Goal: Transaction & Acquisition: Purchase product/service

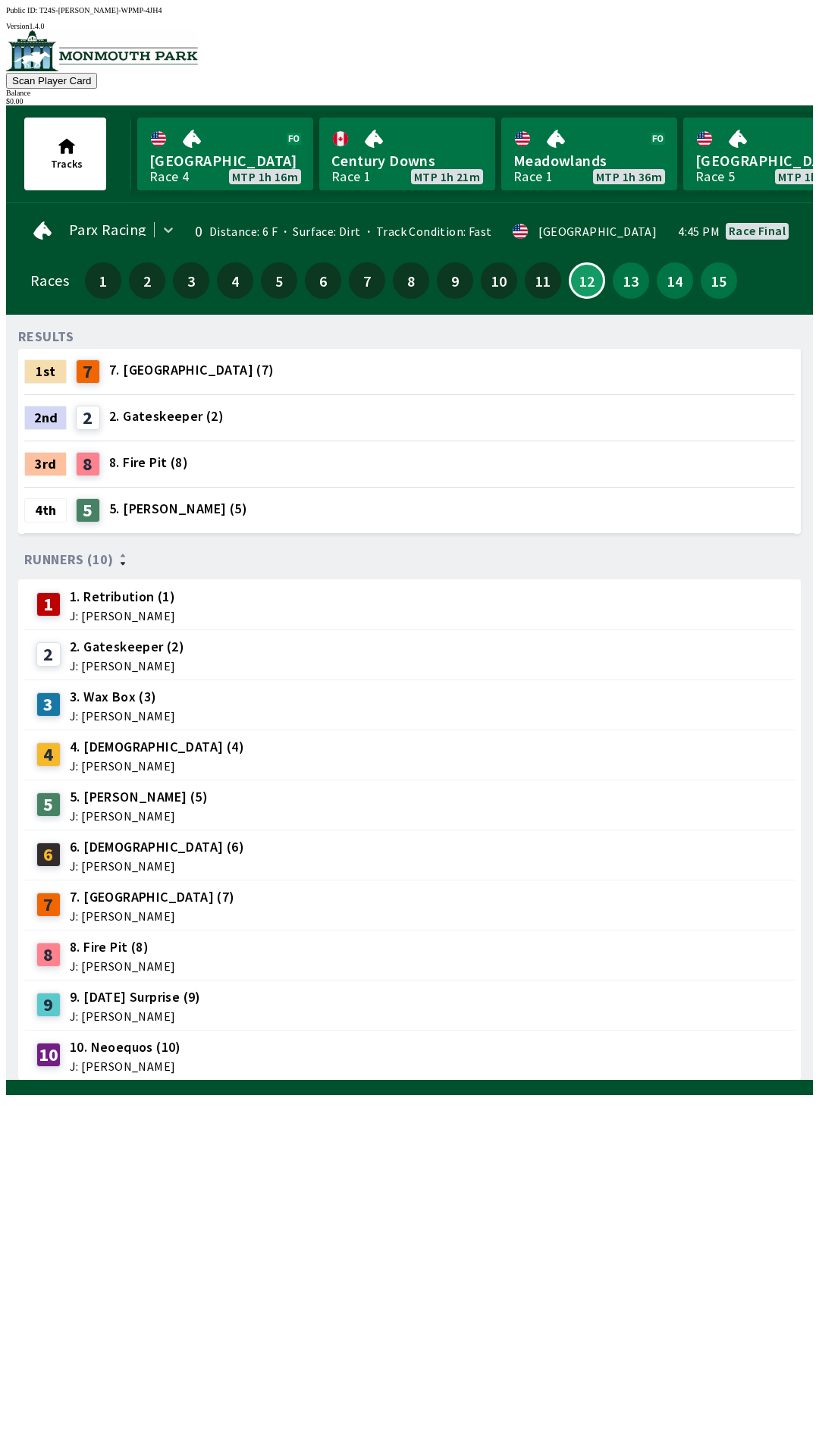
scroll to position [0, 934]
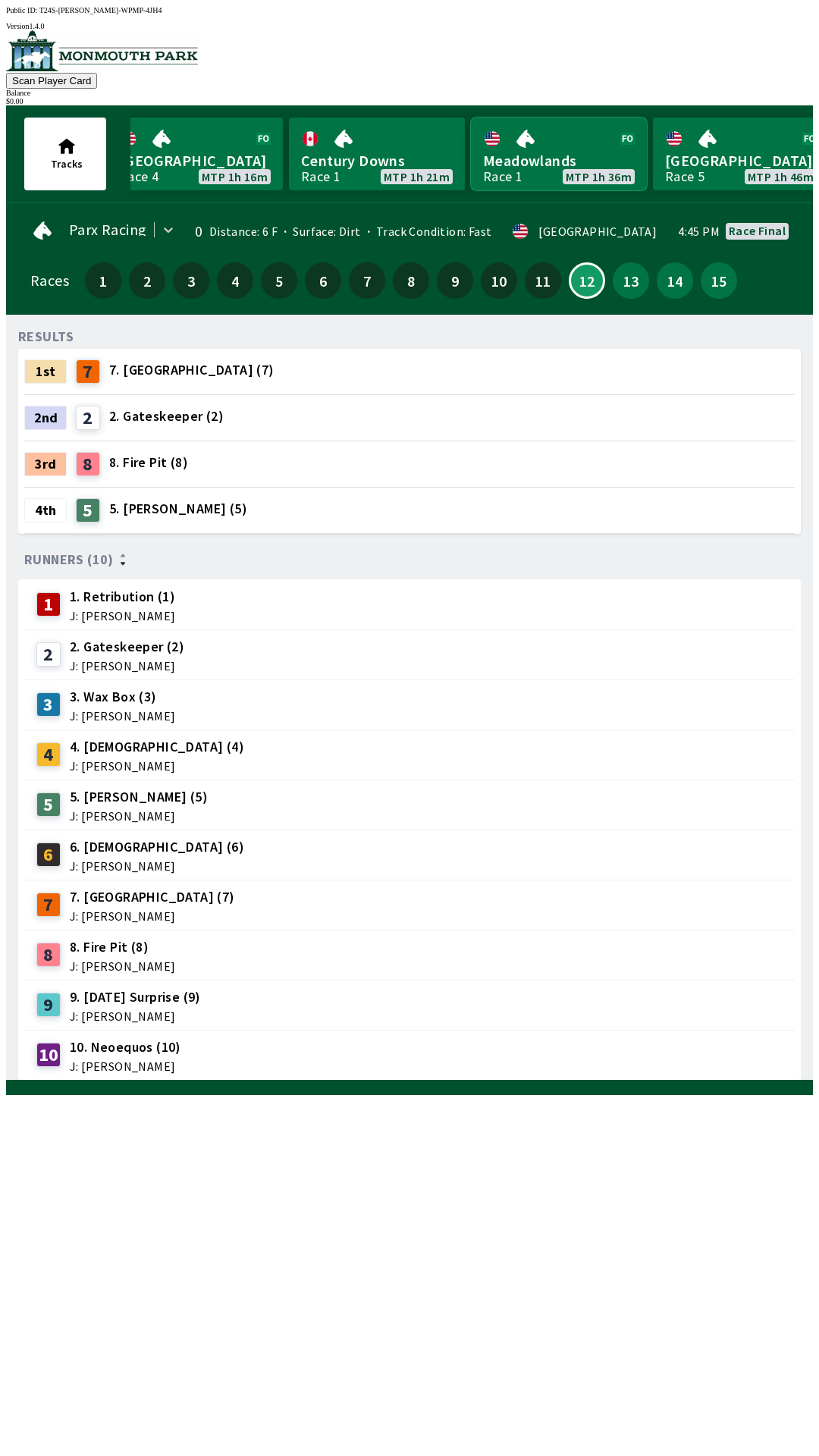
click at [517, 158] on link "Meadowlands Race 1 MTP 1h 36m" at bounding box center [558, 154] width 176 height 73
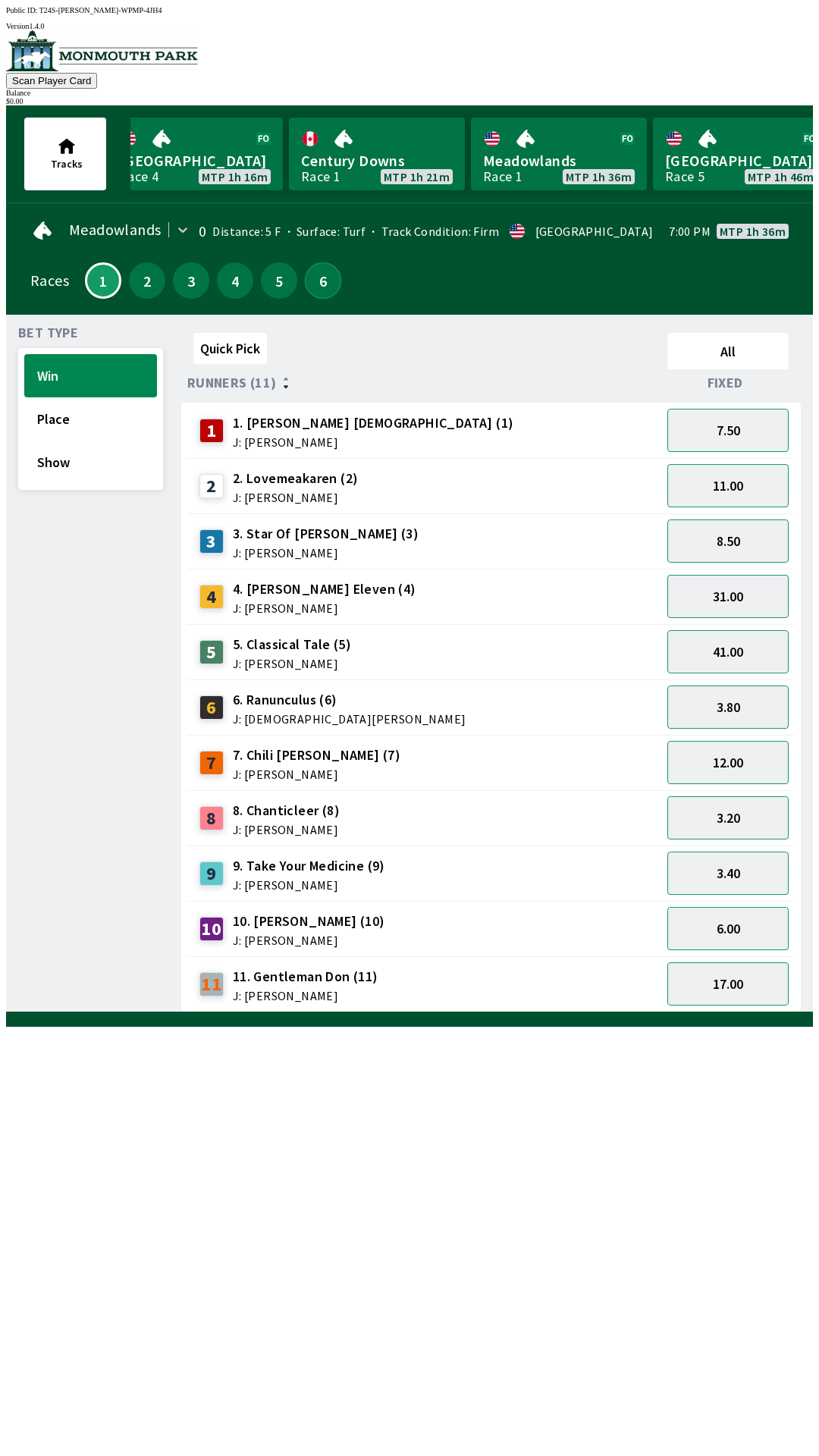
click at [320, 284] on button "6" at bounding box center [322, 280] width 37 height 37
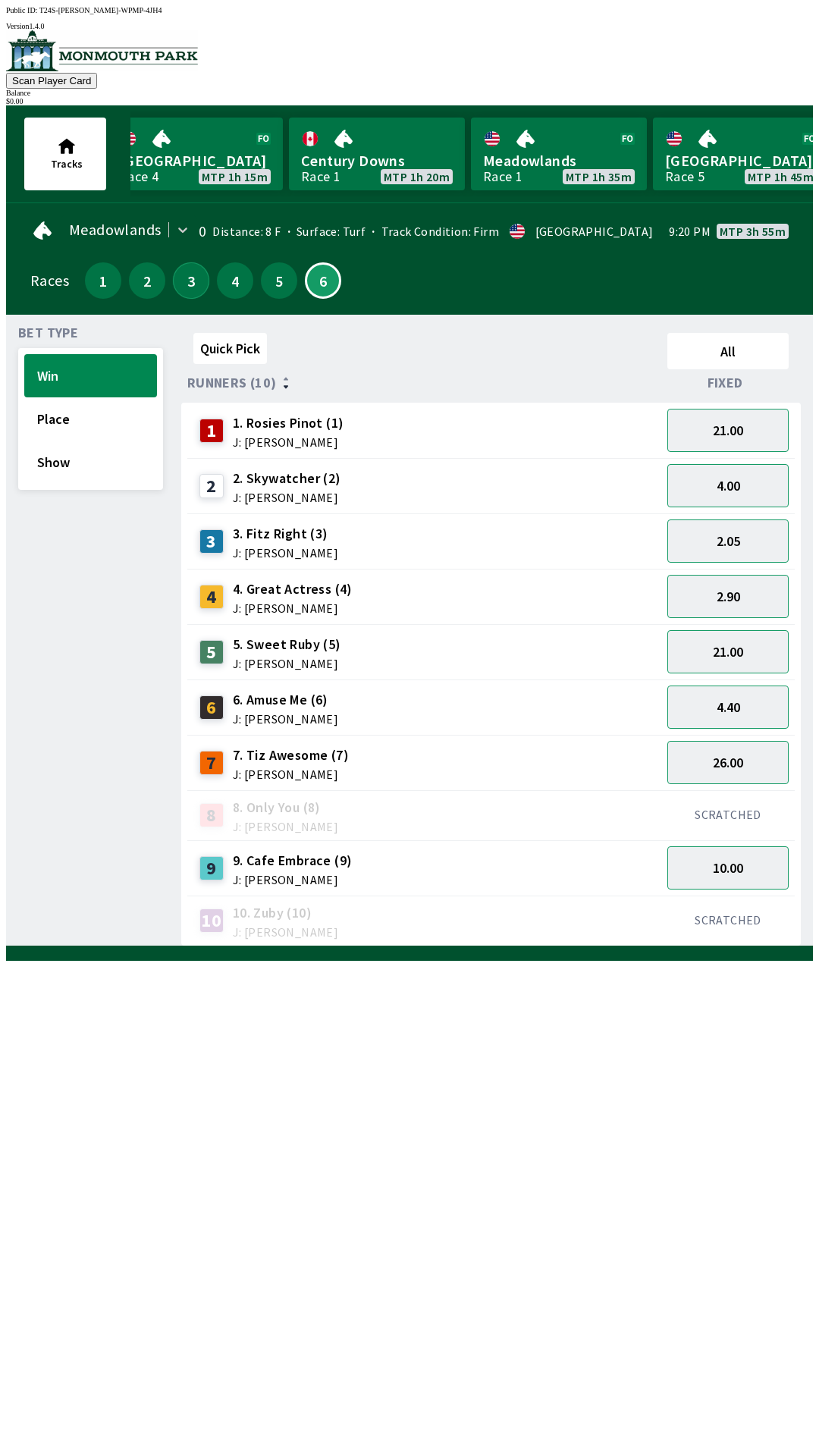
click at [191, 283] on button "3" at bounding box center [191, 280] width 37 height 37
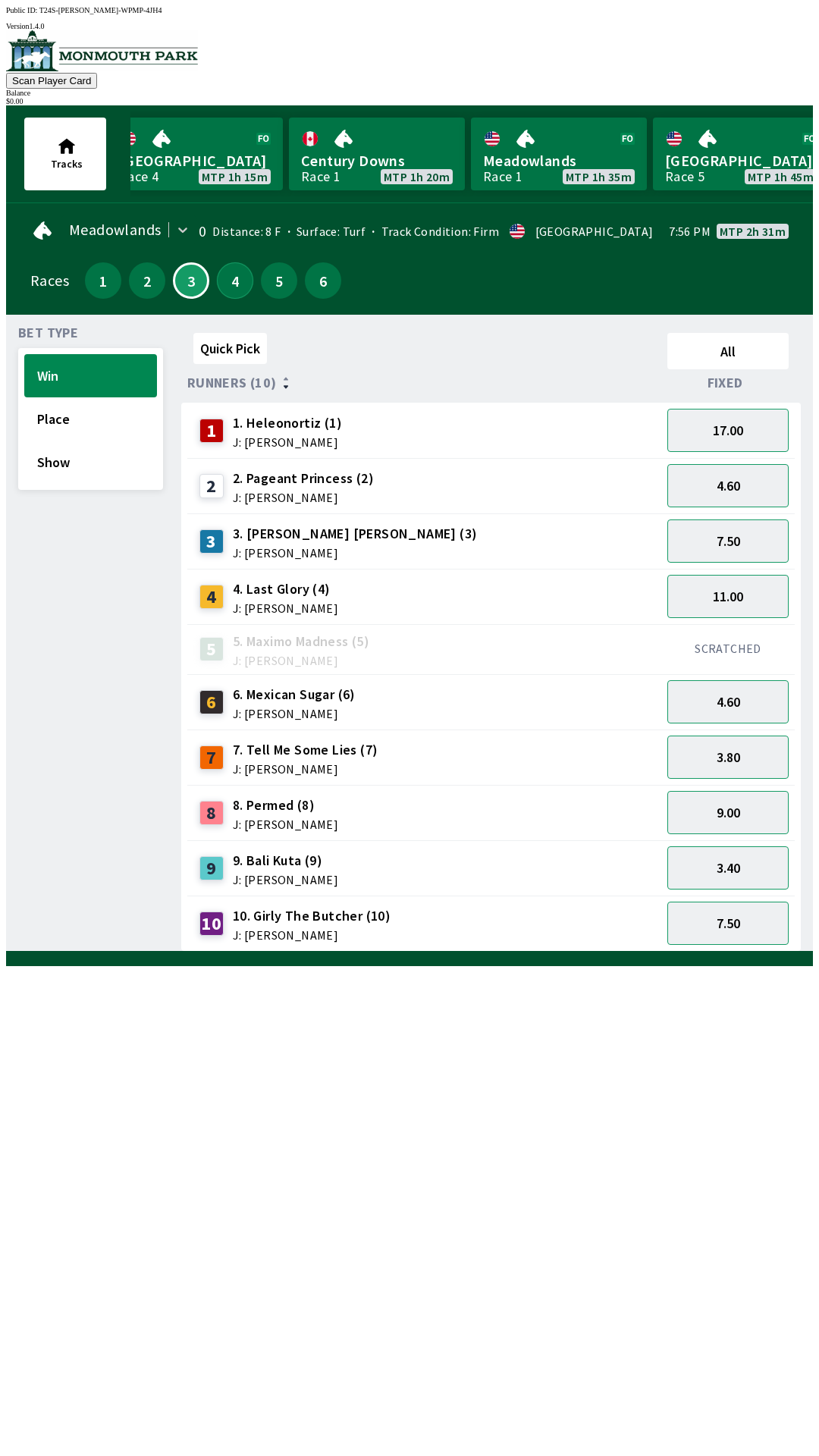
click at [238, 286] on button "4" at bounding box center [235, 280] width 37 height 37
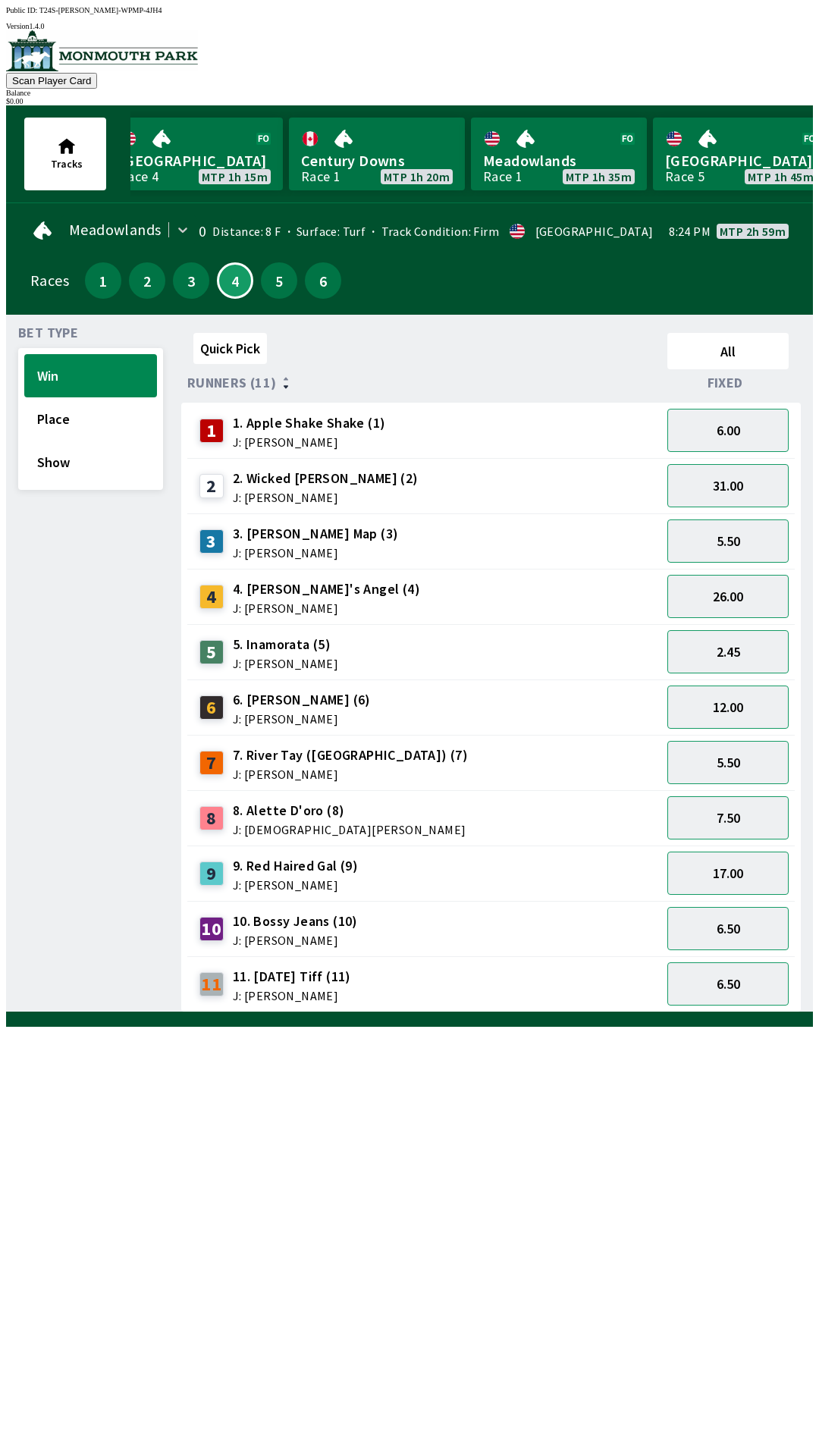
click at [112, 283] on div "1" at bounding box center [103, 280] width 37 height 37
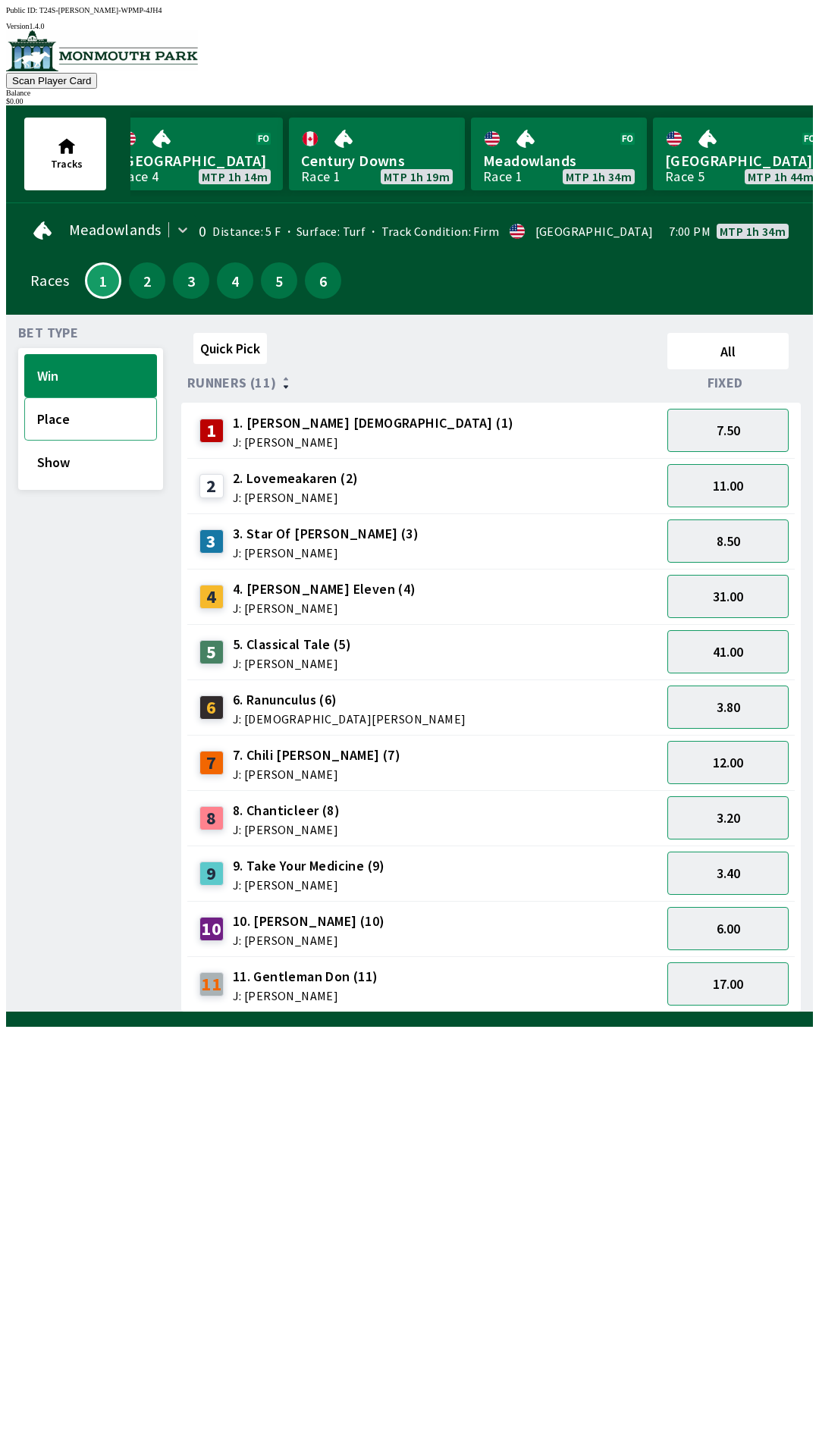
click at [73, 423] on button "Place" at bounding box center [90, 419] width 133 height 43
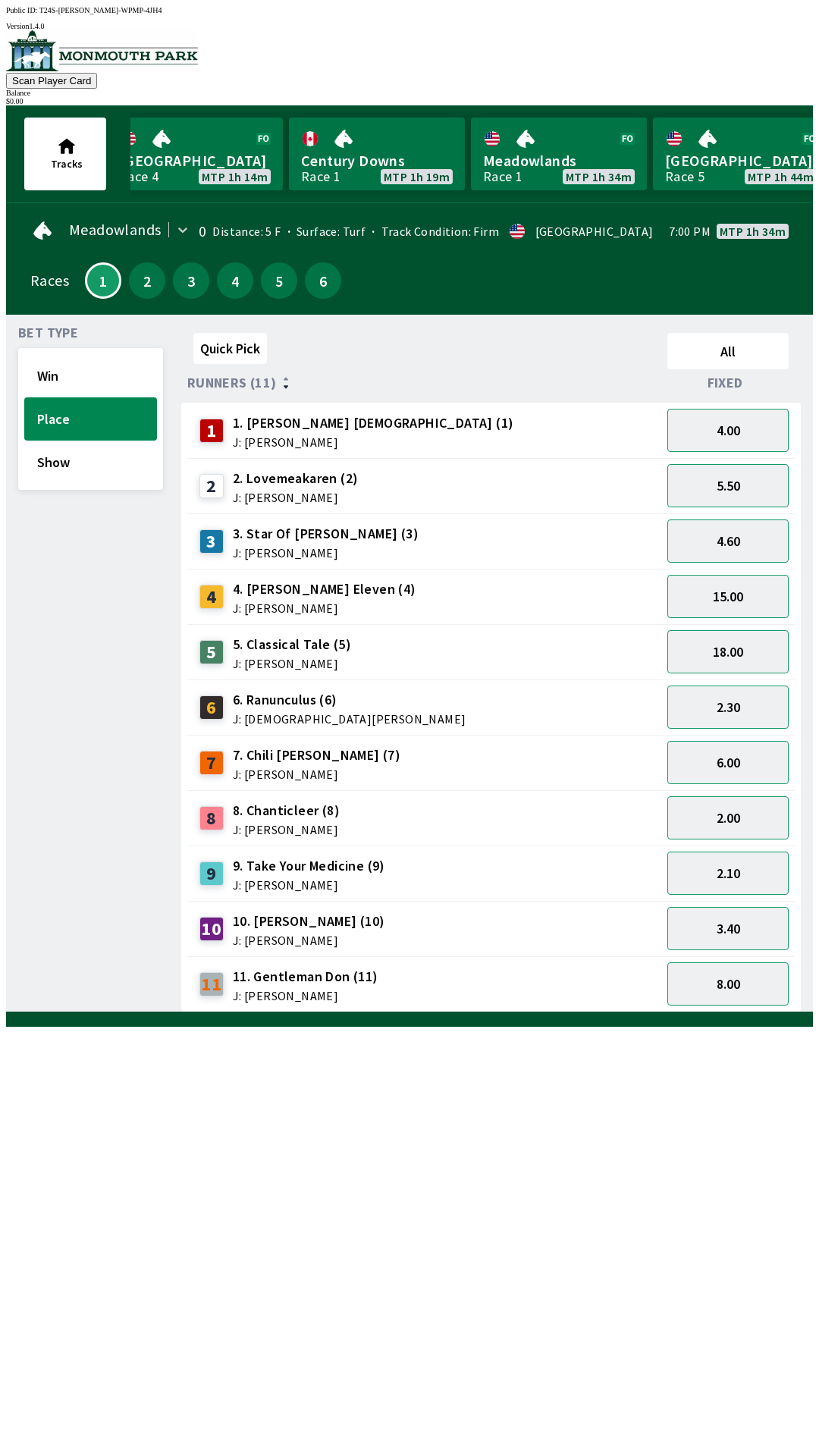
click at [338, 279] on div "6" at bounding box center [322, 280] width 44 height 44
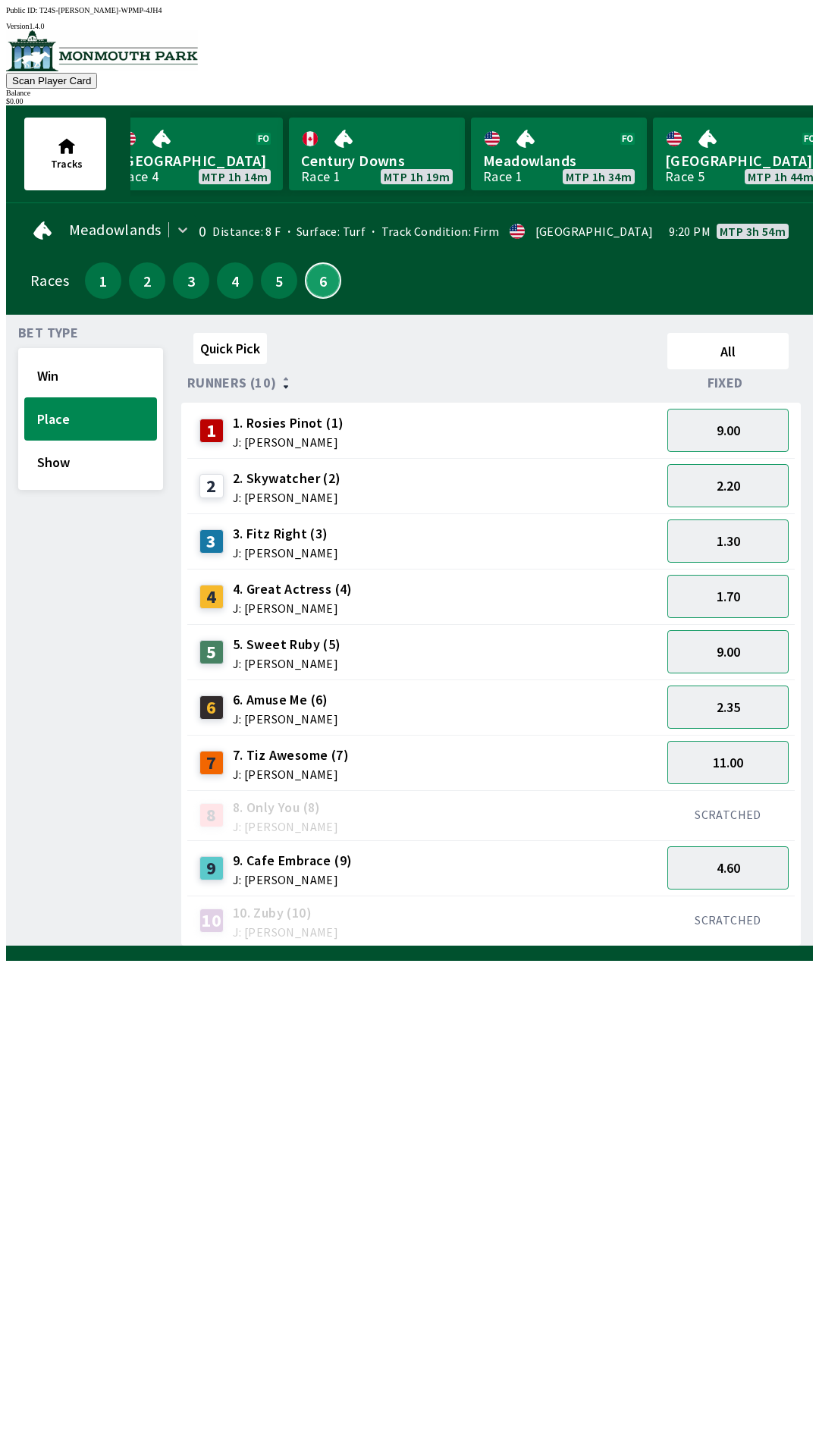
click at [309, 285] on button "6" at bounding box center [322, 280] width 37 height 37
click at [274, 284] on button "5" at bounding box center [279, 280] width 37 height 37
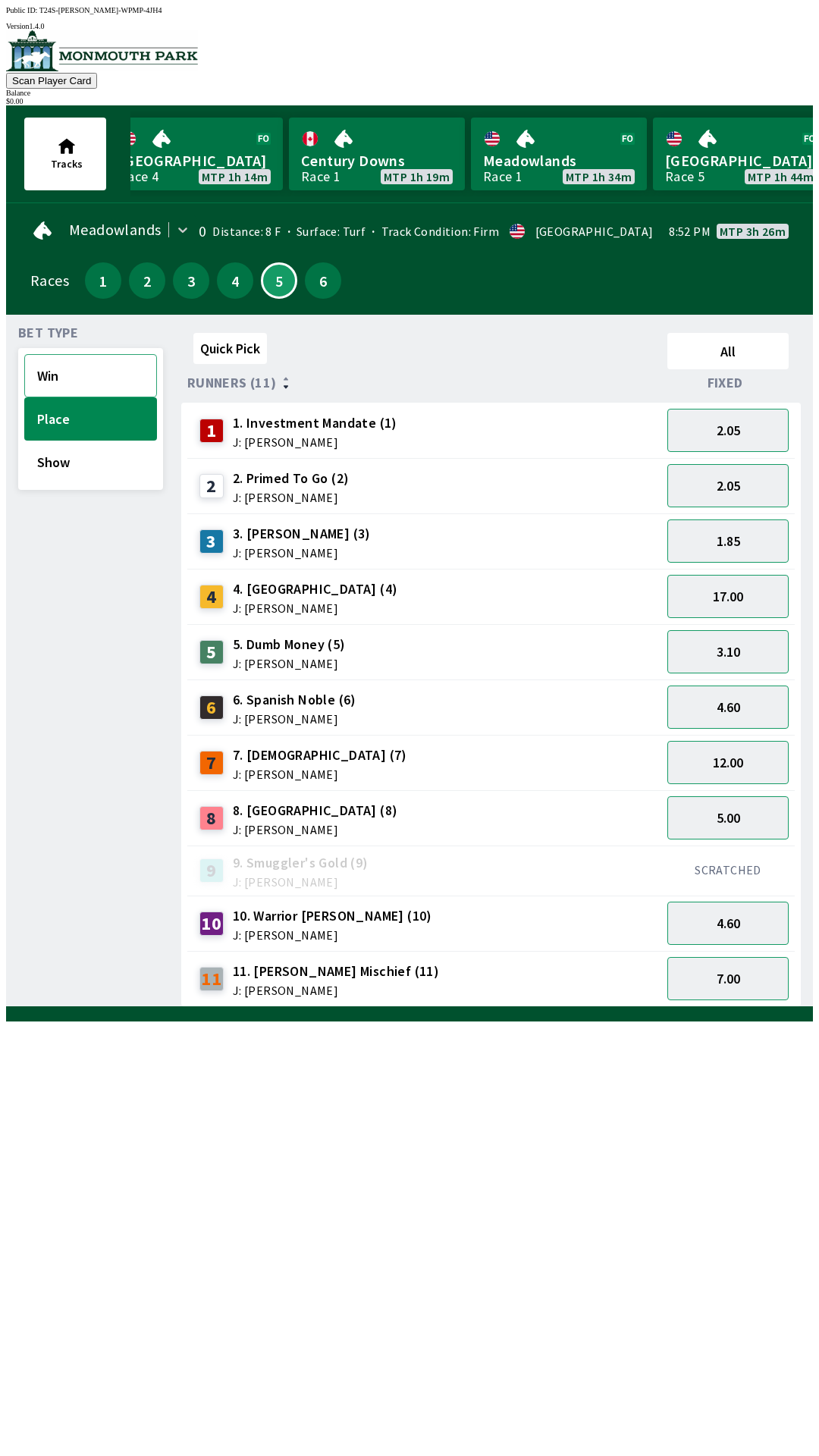
click at [51, 366] on button "Win" at bounding box center [90, 376] width 133 height 43
click at [319, 288] on button "6" at bounding box center [322, 280] width 37 height 37
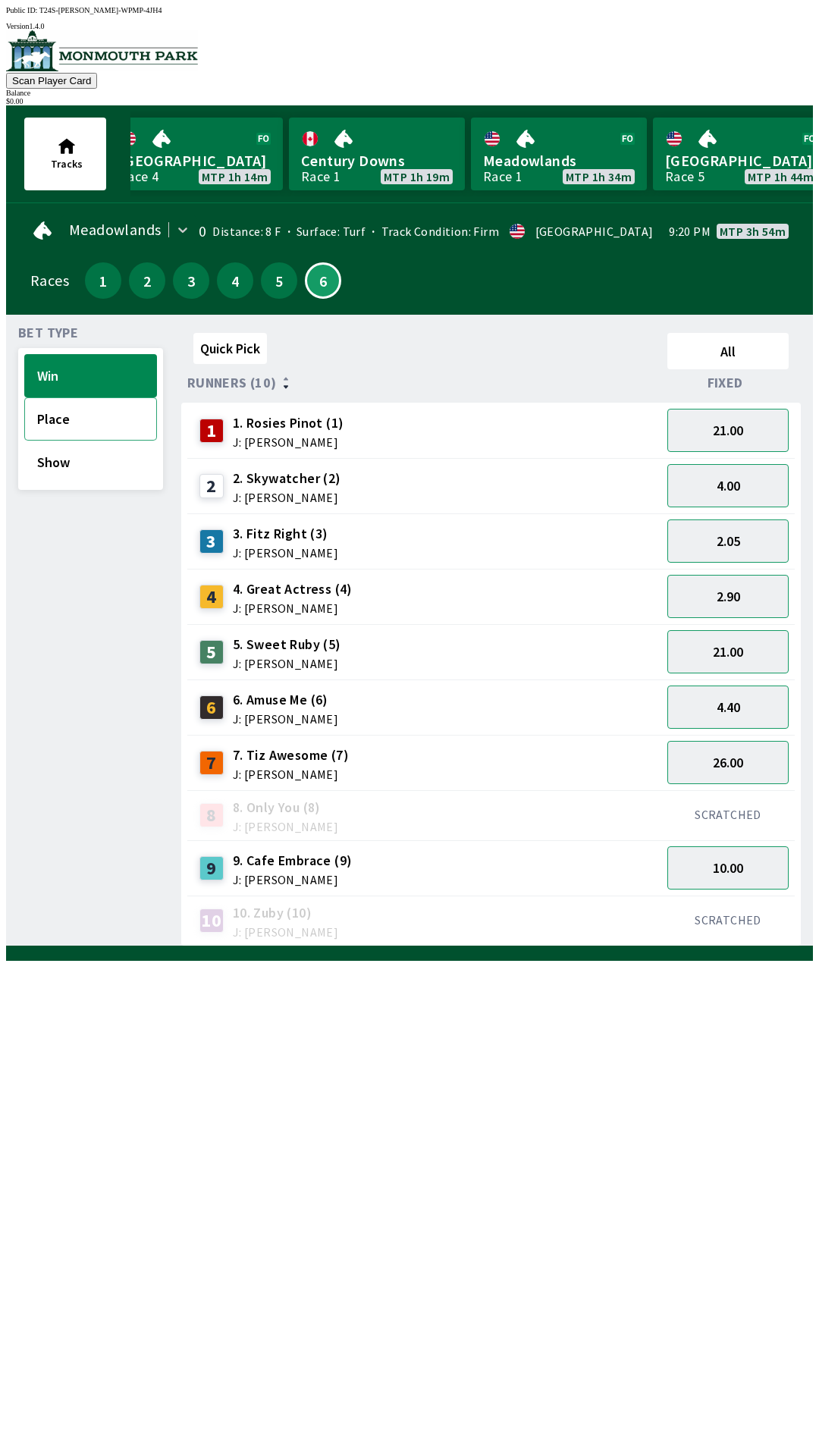
click at [87, 420] on button "Place" at bounding box center [90, 419] width 133 height 43
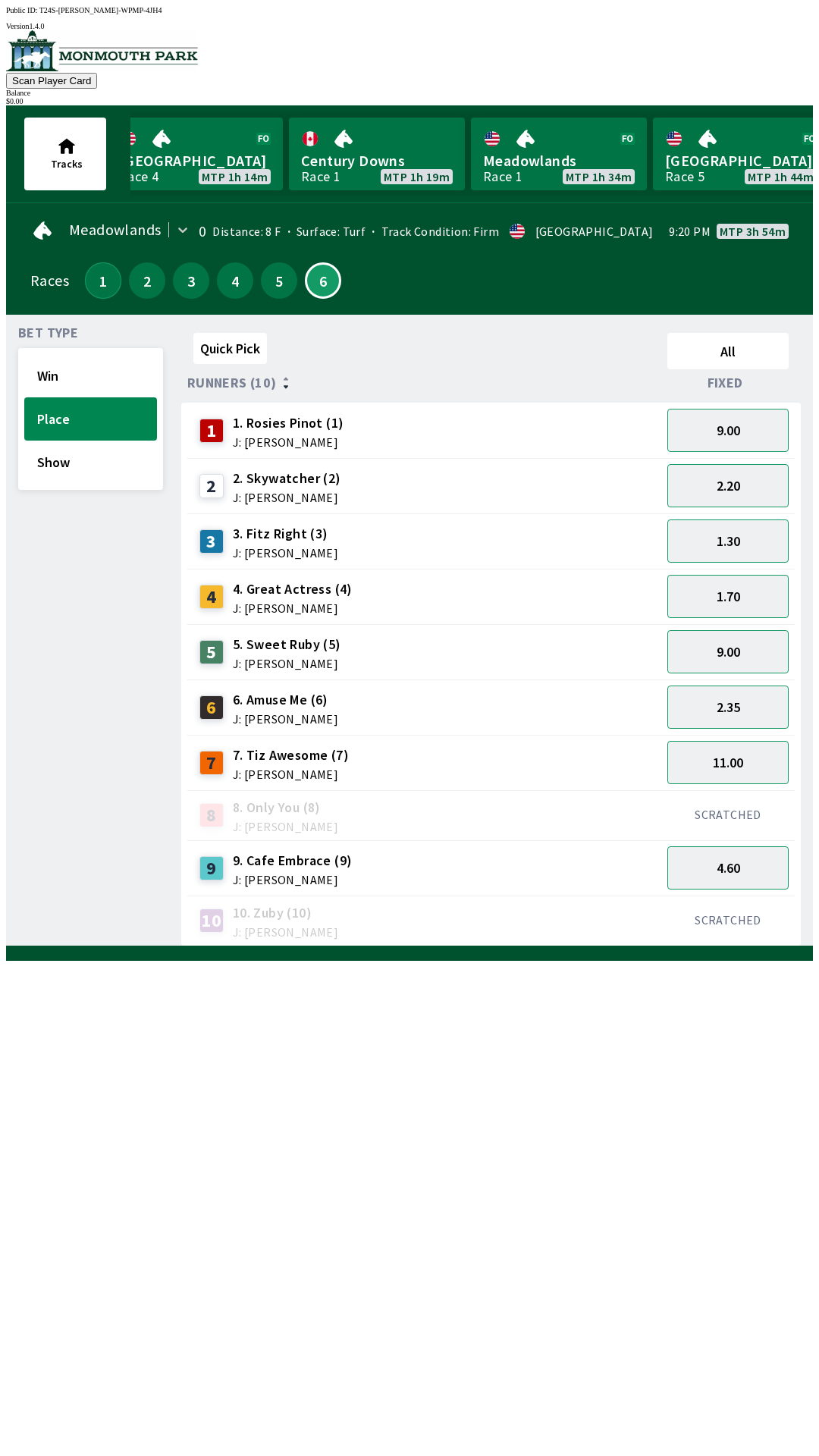
click at [101, 287] on button "1" at bounding box center [103, 280] width 37 height 37
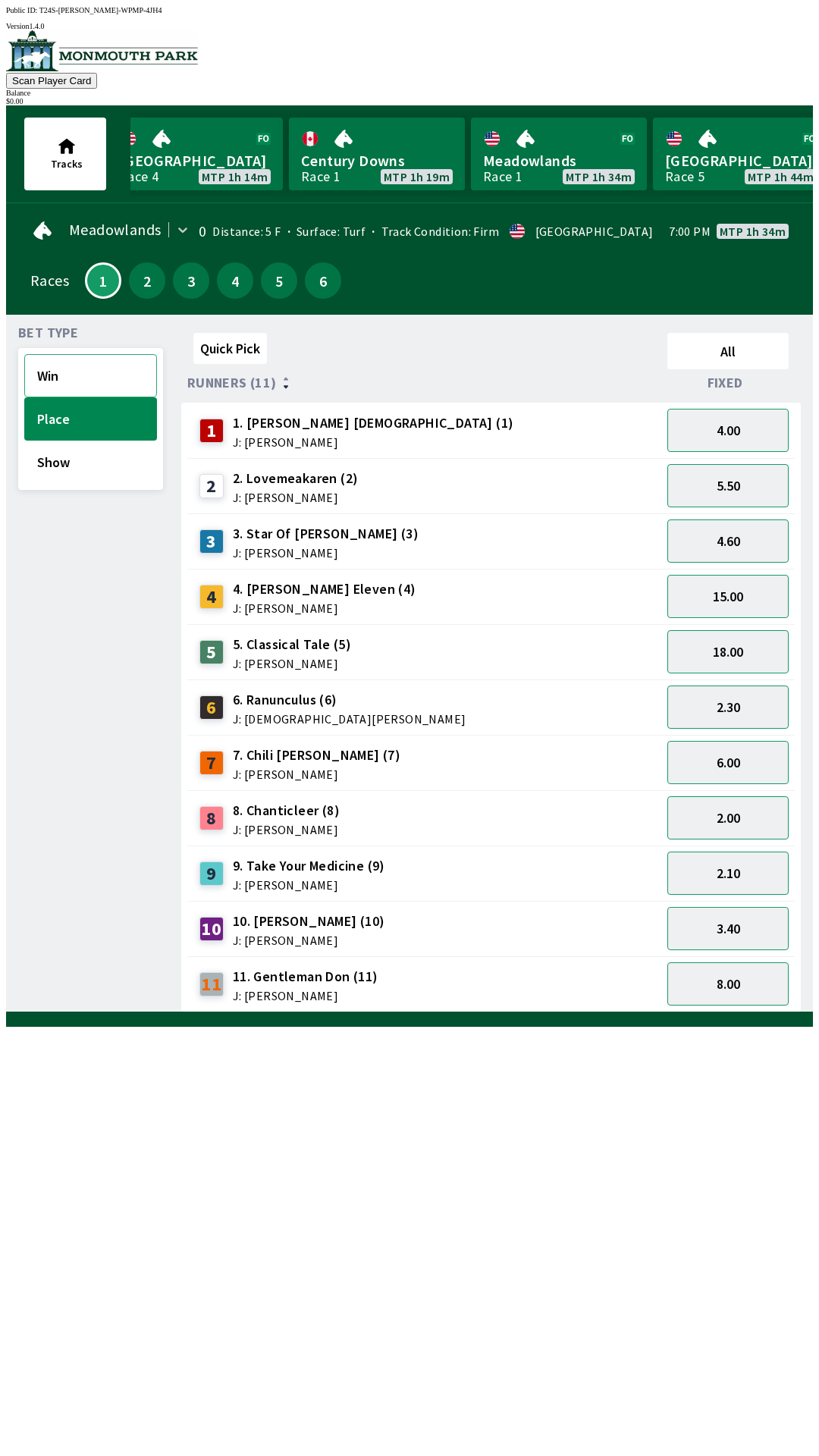
click at [62, 374] on button "Win" at bounding box center [90, 376] width 133 height 43
click at [72, 465] on button "Show" at bounding box center [90, 462] width 133 height 43
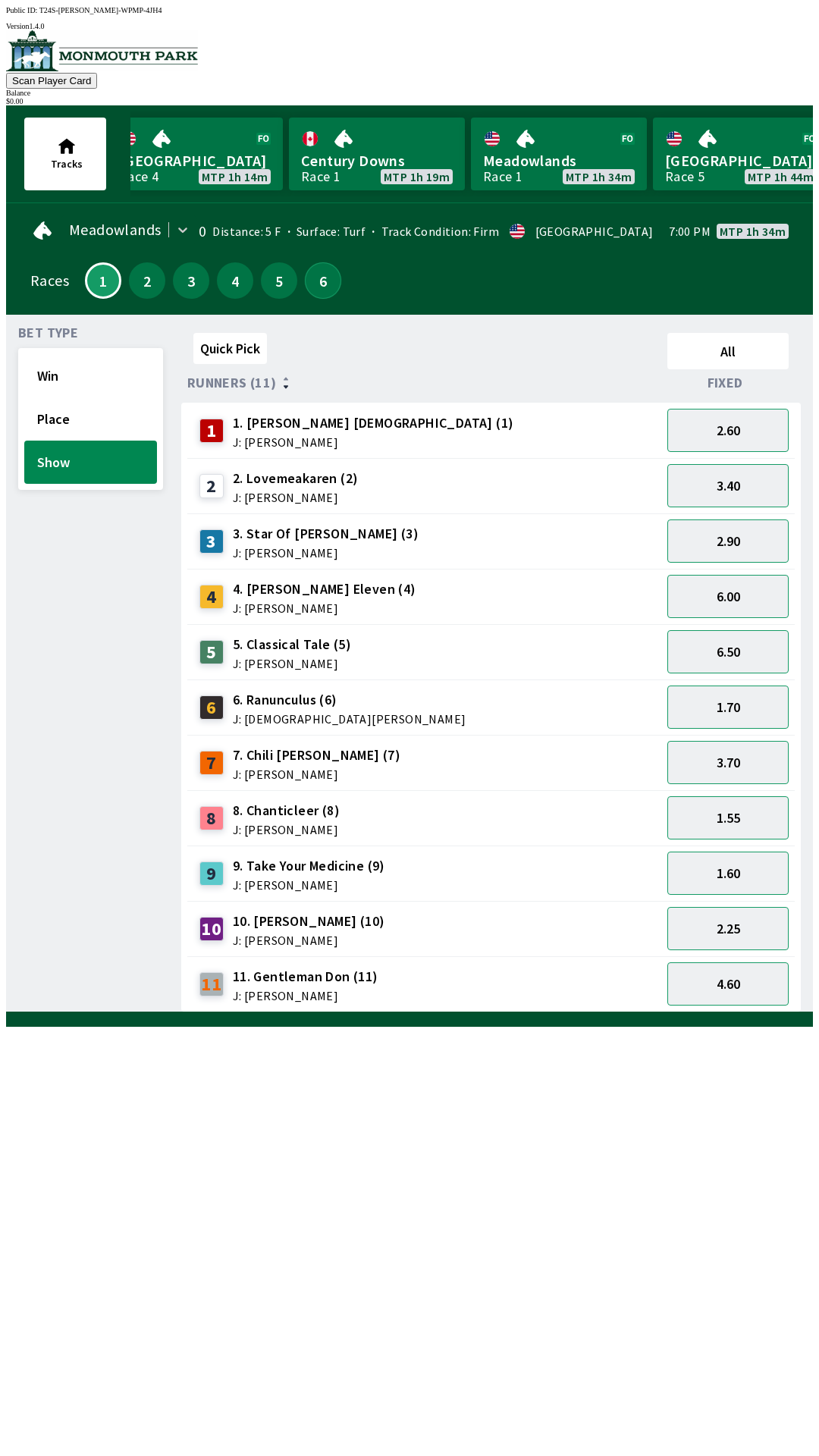
click at [313, 286] on button "6" at bounding box center [322, 280] width 37 height 37
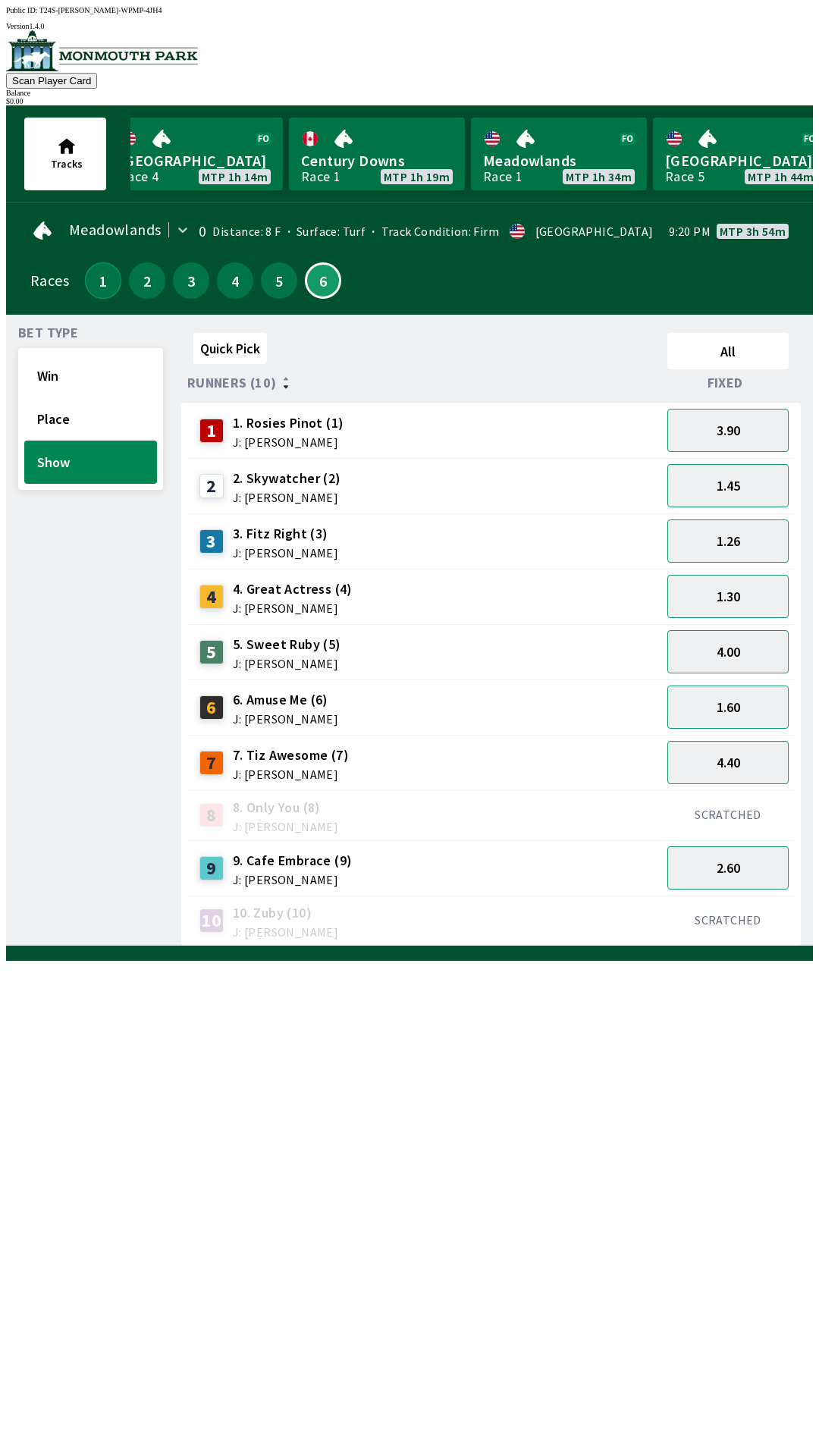
click at [97, 279] on button "1" at bounding box center [103, 280] width 37 height 37
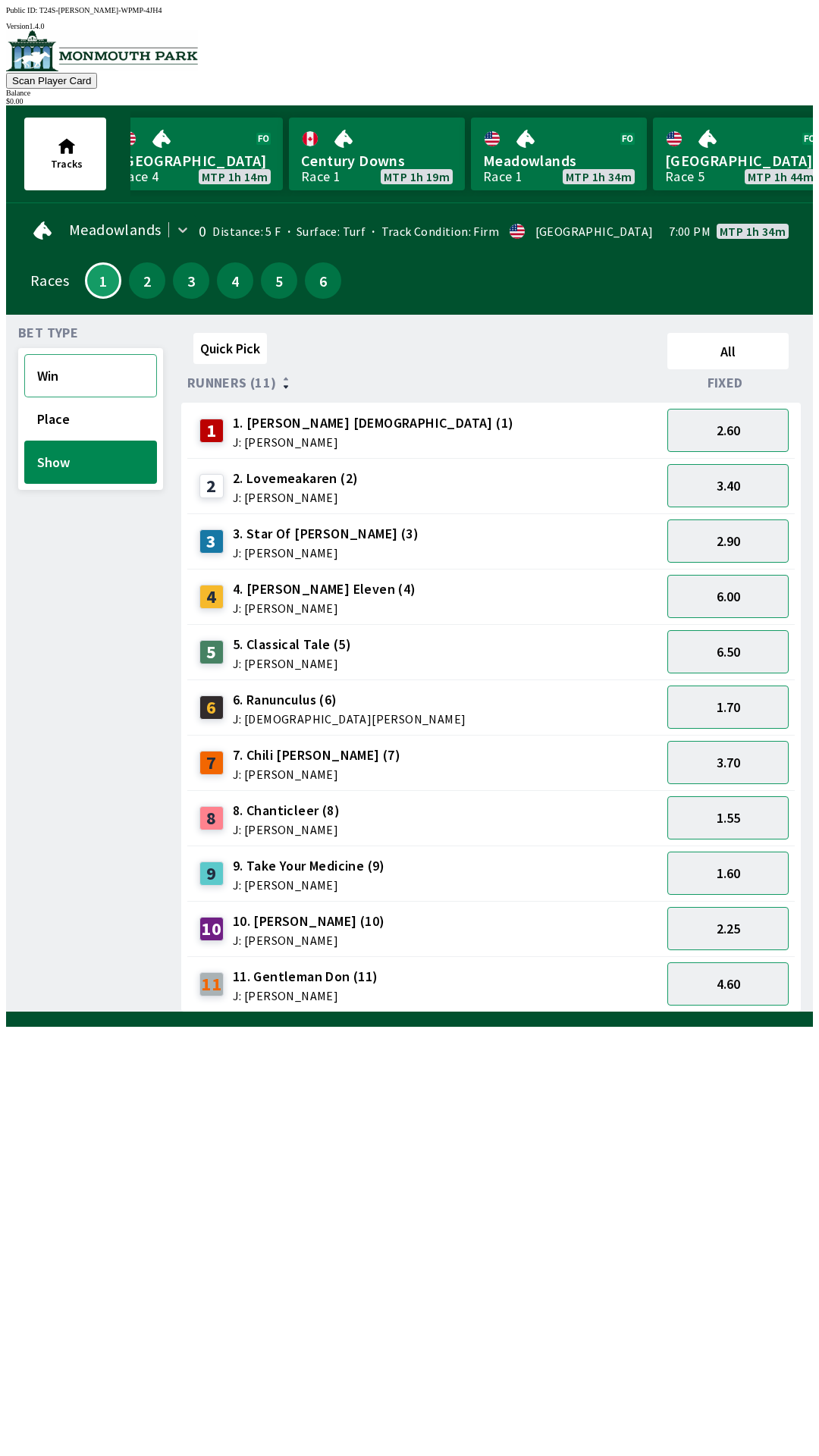
click at [57, 378] on button "Win" at bounding box center [90, 376] width 133 height 43
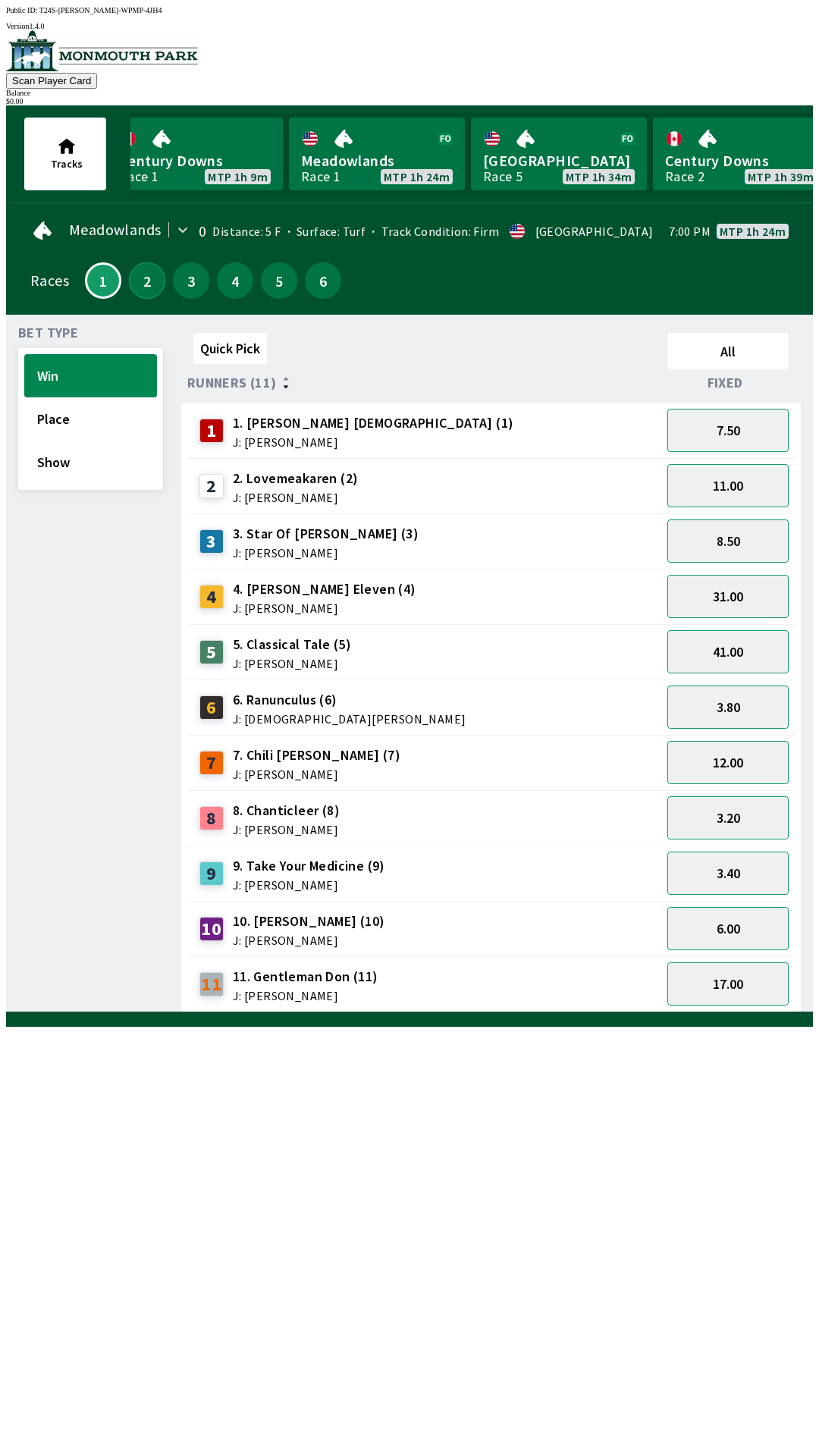
click at [140, 276] on button "2" at bounding box center [146, 280] width 37 height 37
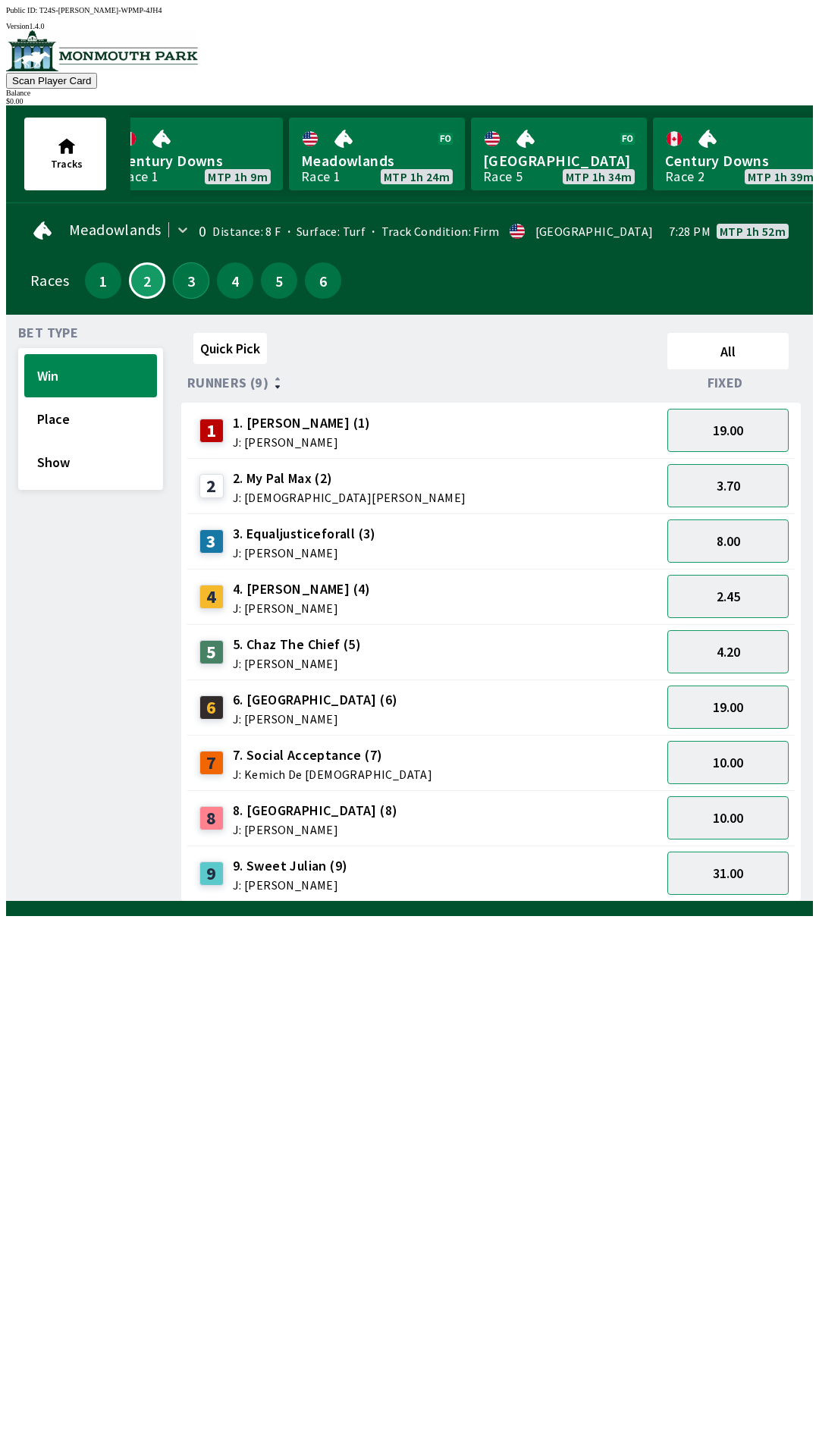
click at [184, 272] on button "3" at bounding box center [191, 280] width 37 height 37
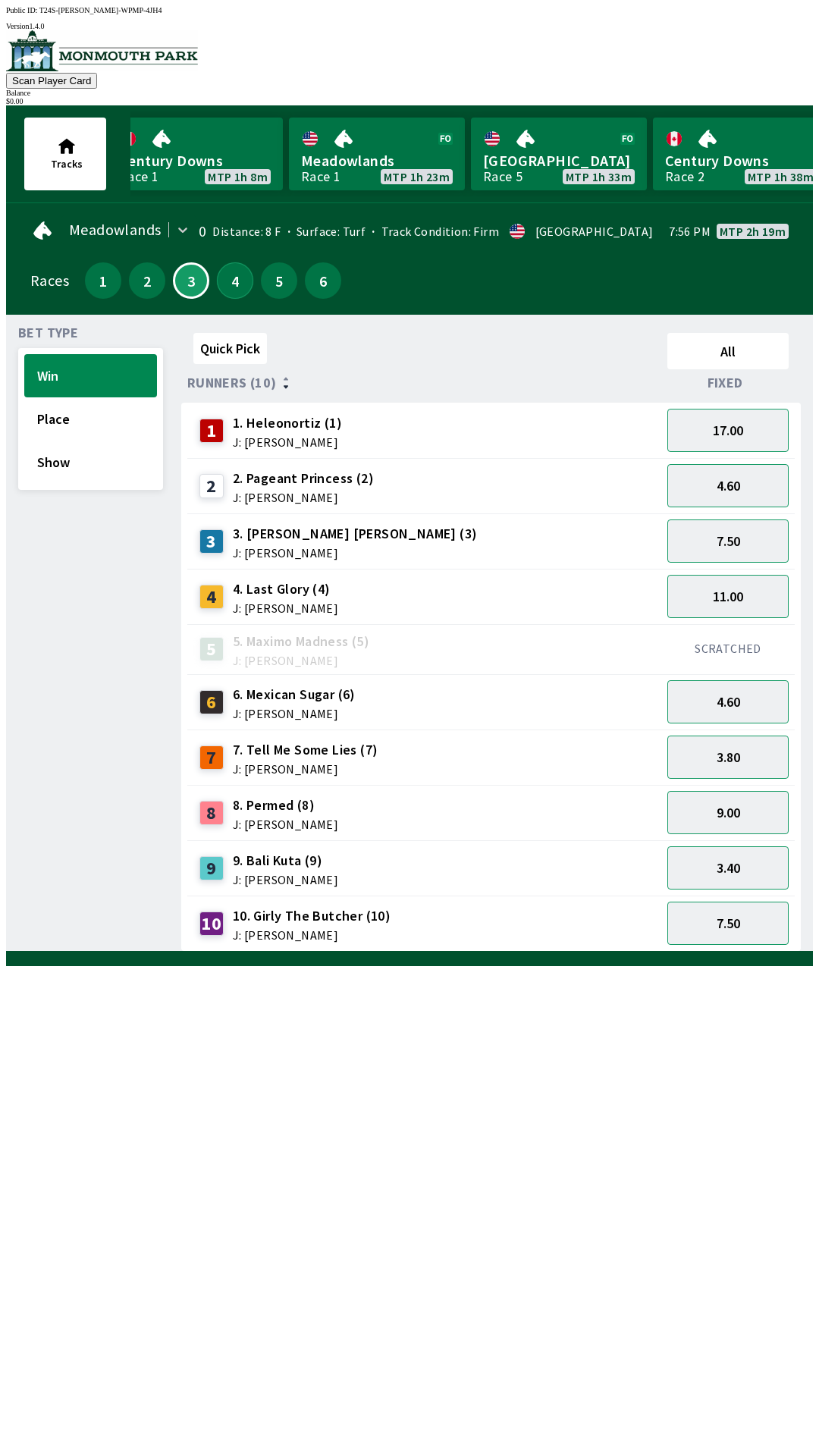
click at [224, 284] on button "4" at bounding box center [235, 280] width 37 height 37
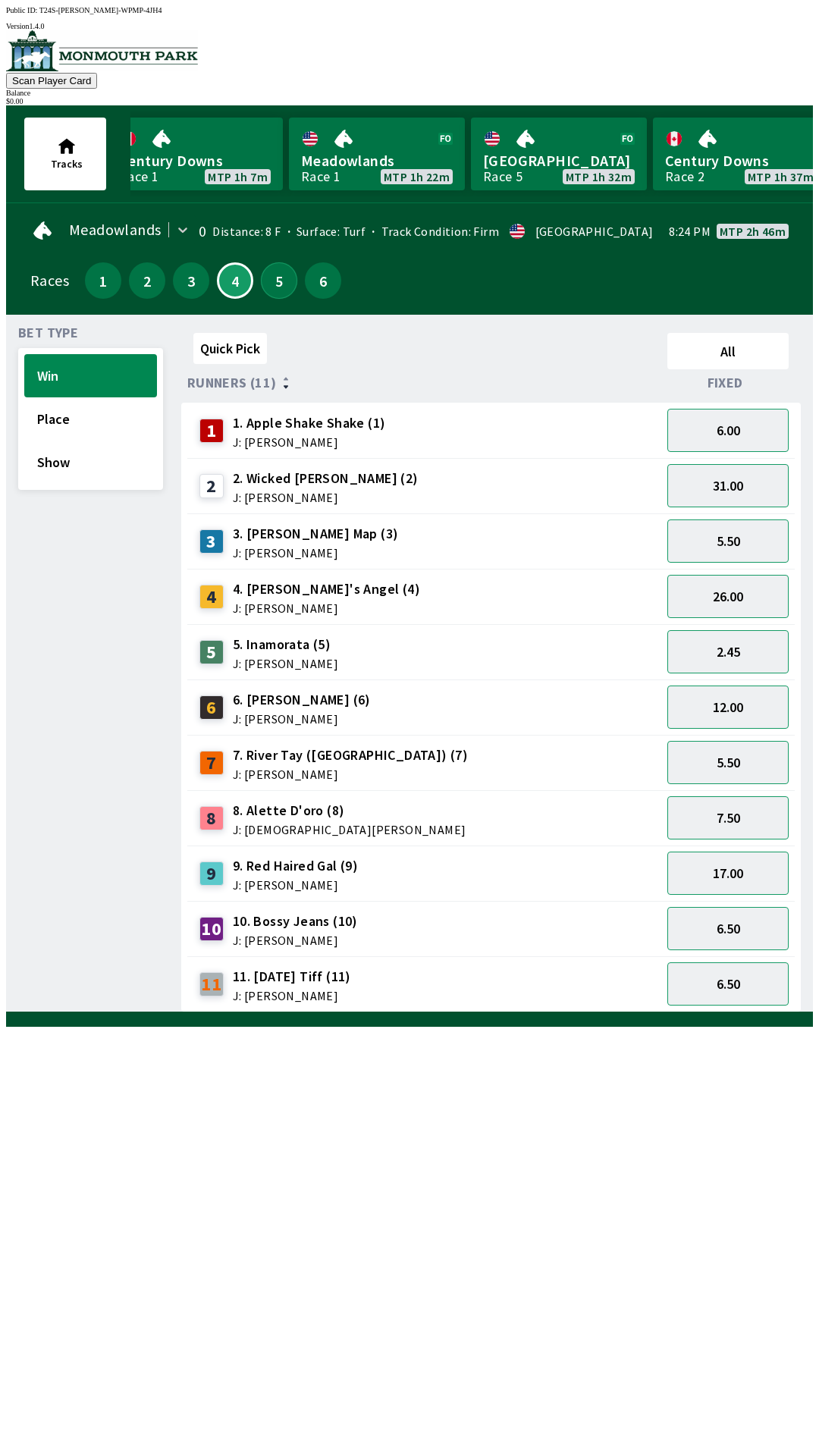
click at [283, 284] on button "5" at bounding box center [279, 280] width 37 height 37
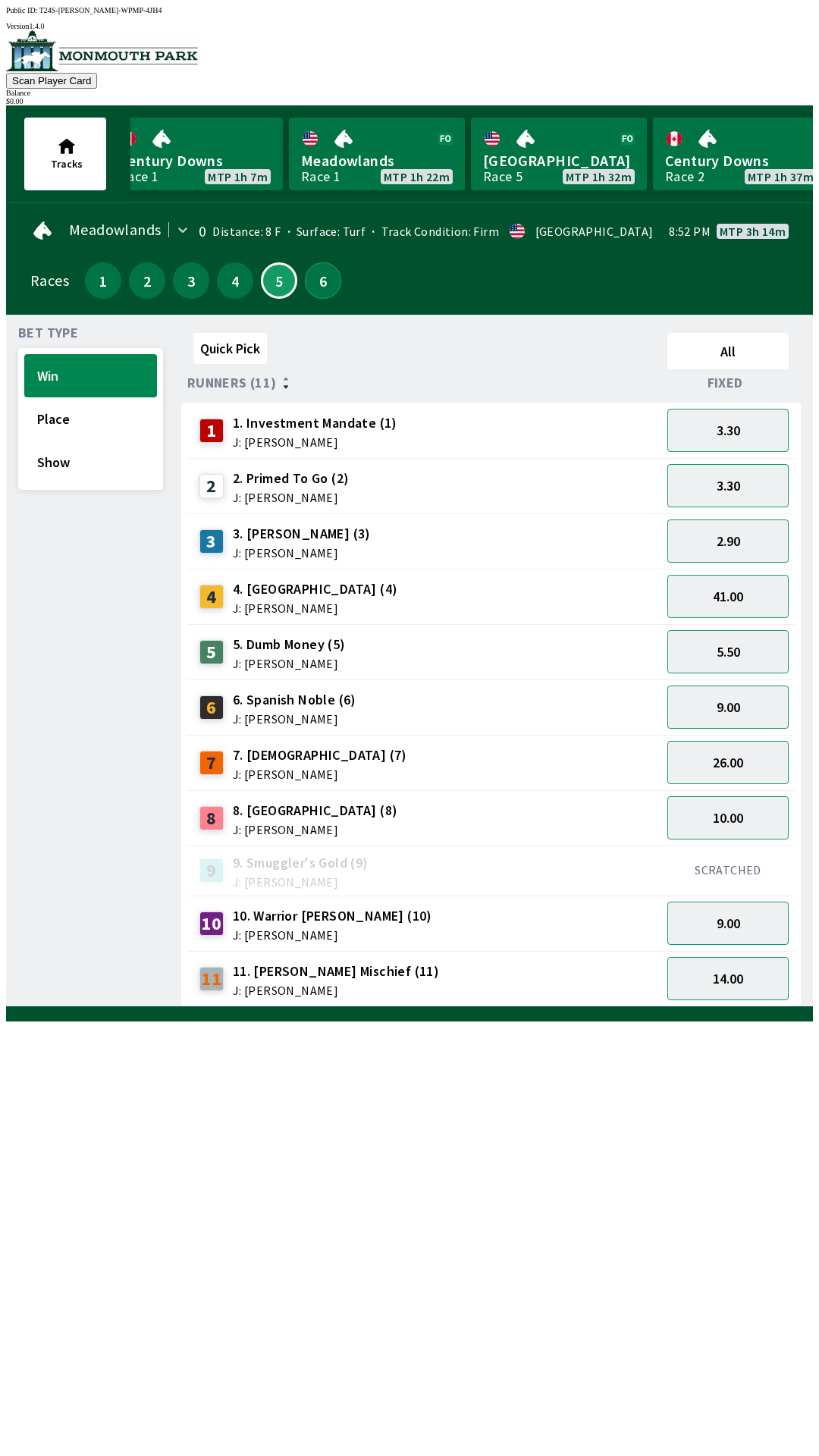
click at [323, 270] on button "6" at bounding box center [322, 280] width 37 height 37
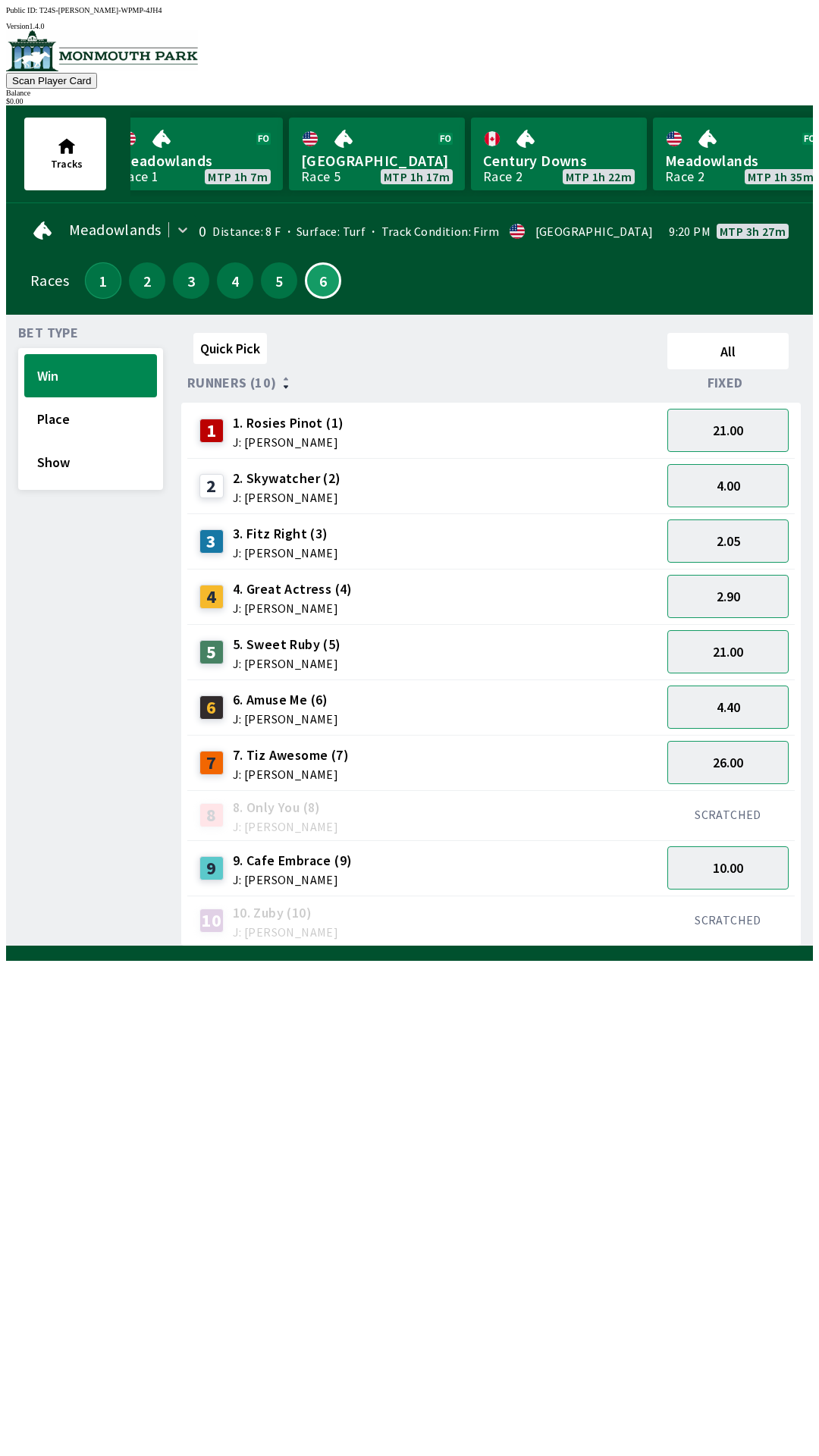
click at [103, 280] on button "1" at bounding box center [103, 280] width 37 height 37
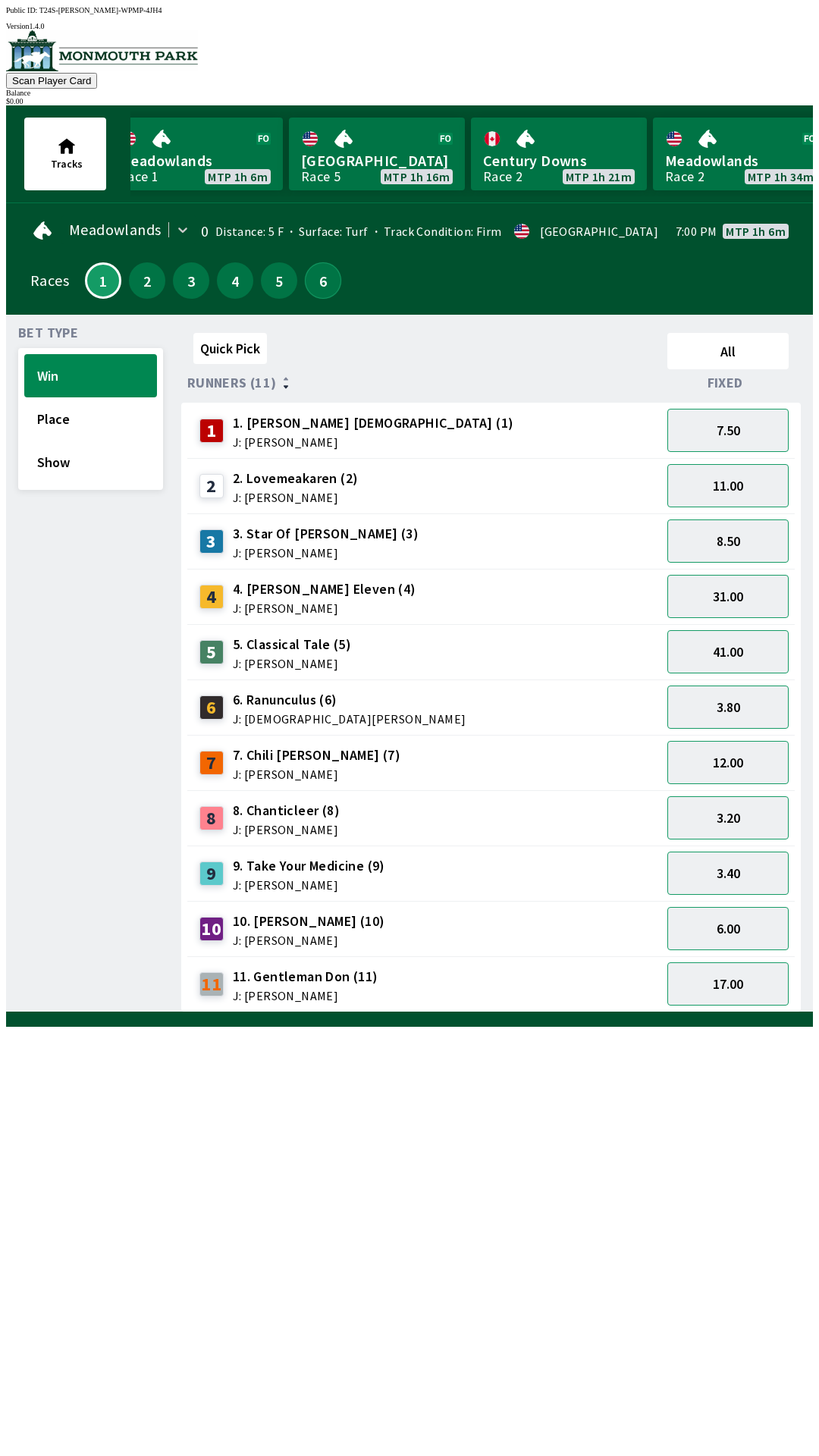
click at [321, 280] on button "6" at bounding box center [322, 280] width 37 height 37
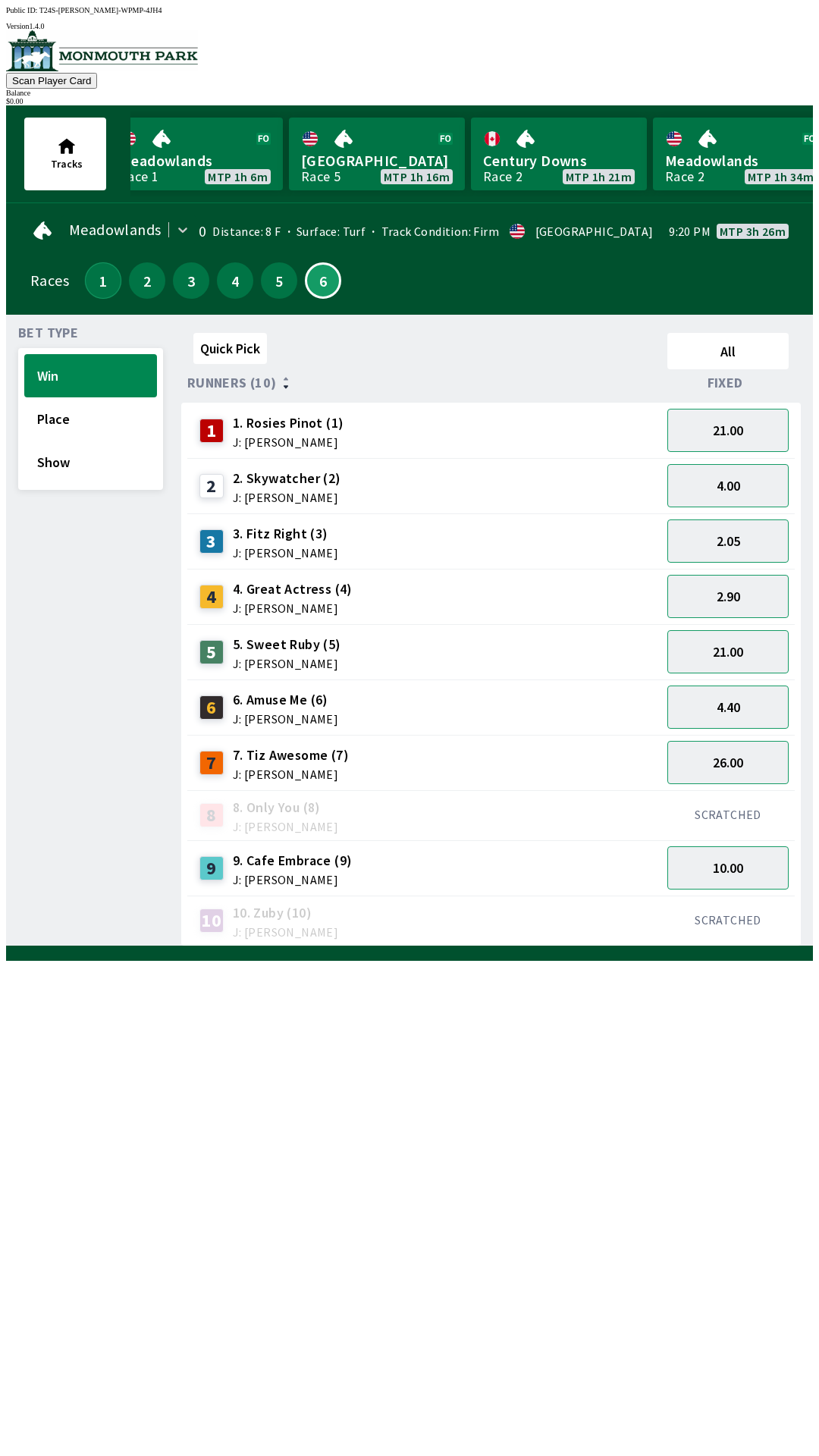
click at [92, 280] on button "1" at bounding box center [103, 280] width 37 height 37
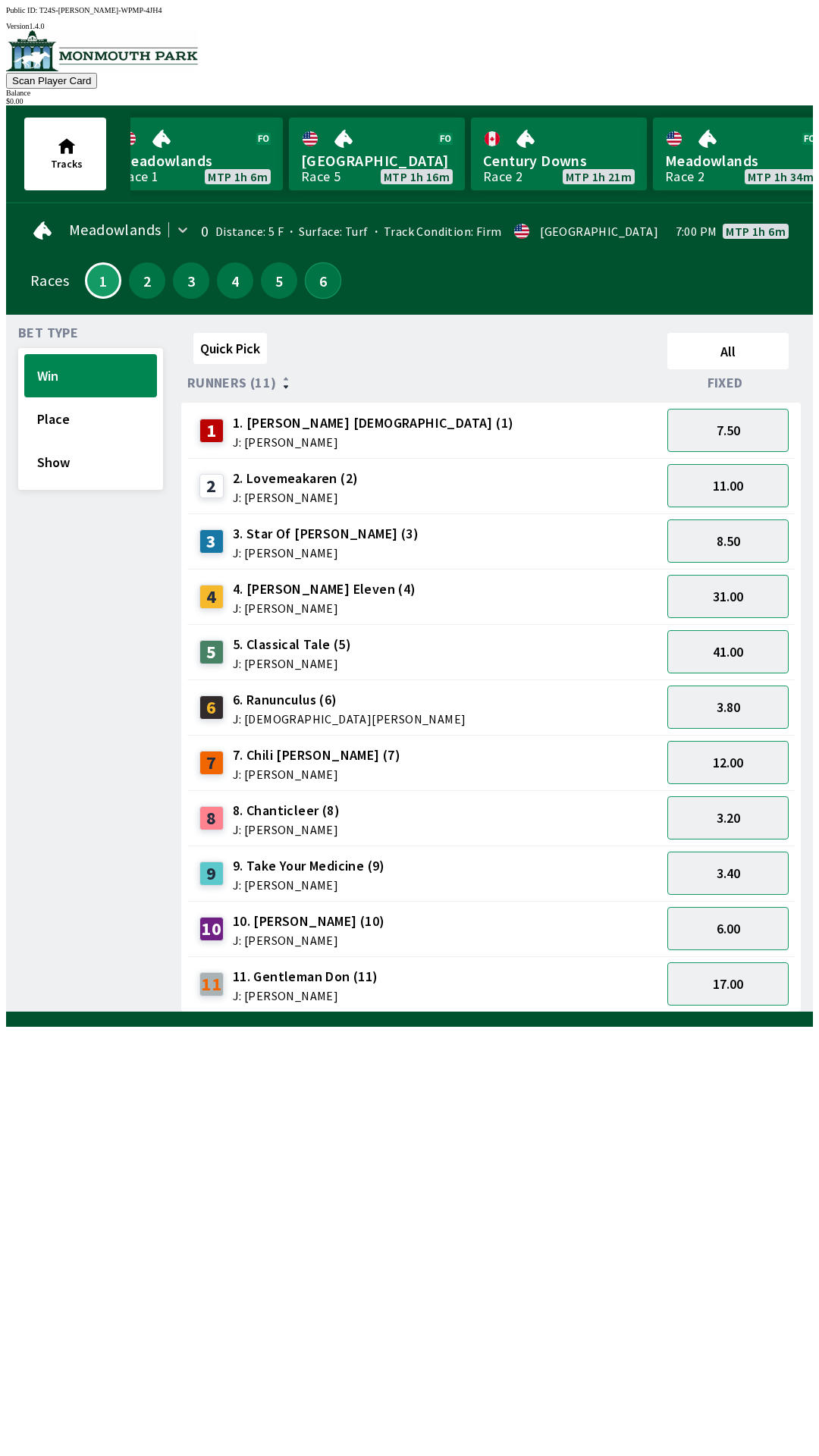
click at [313, 276] on button "6" at bounding box center [322, 280] width 37 height 37
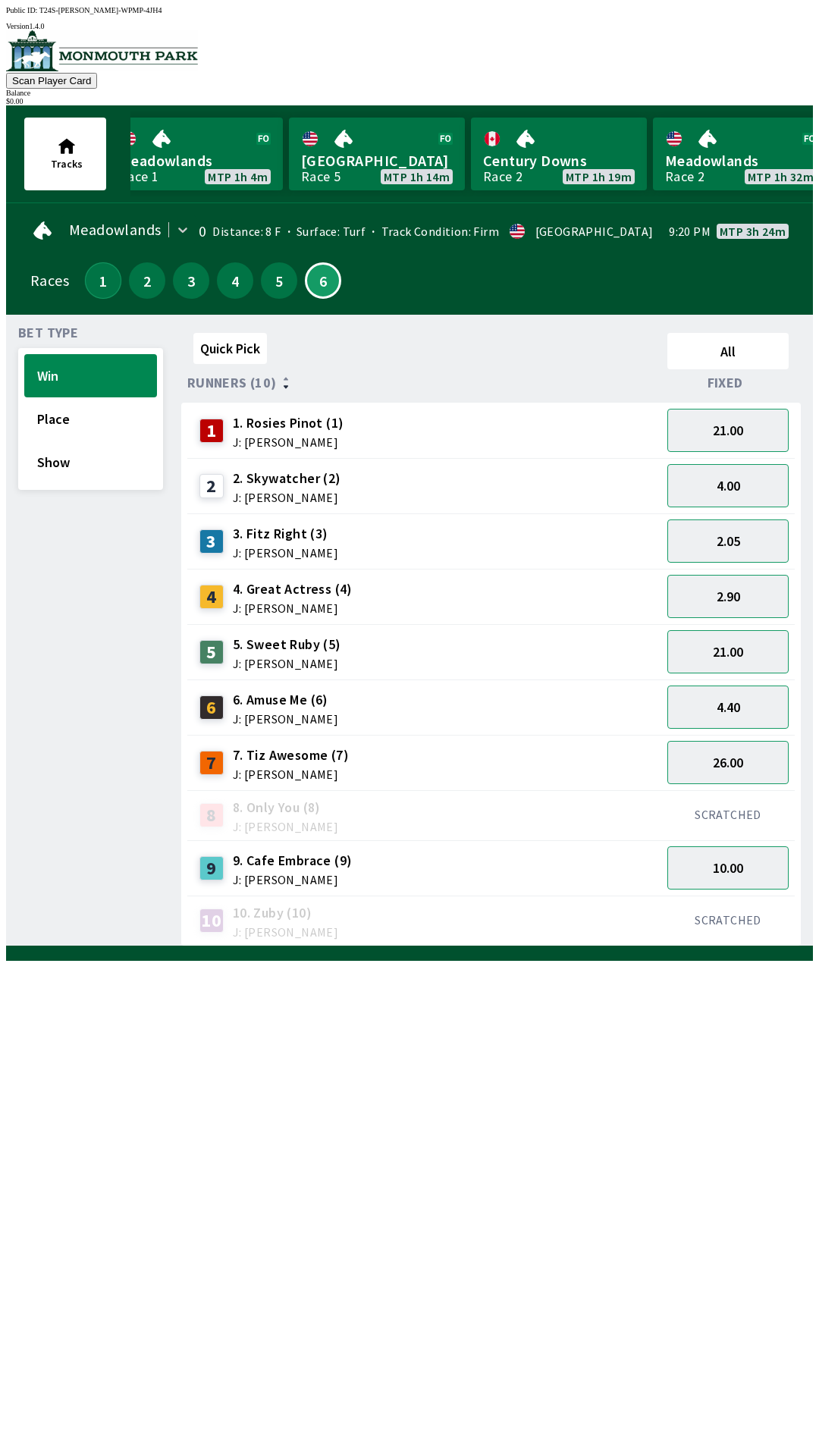
click at [95, 274] on button "1" at bounding box center [103, 280] width 37 height 37
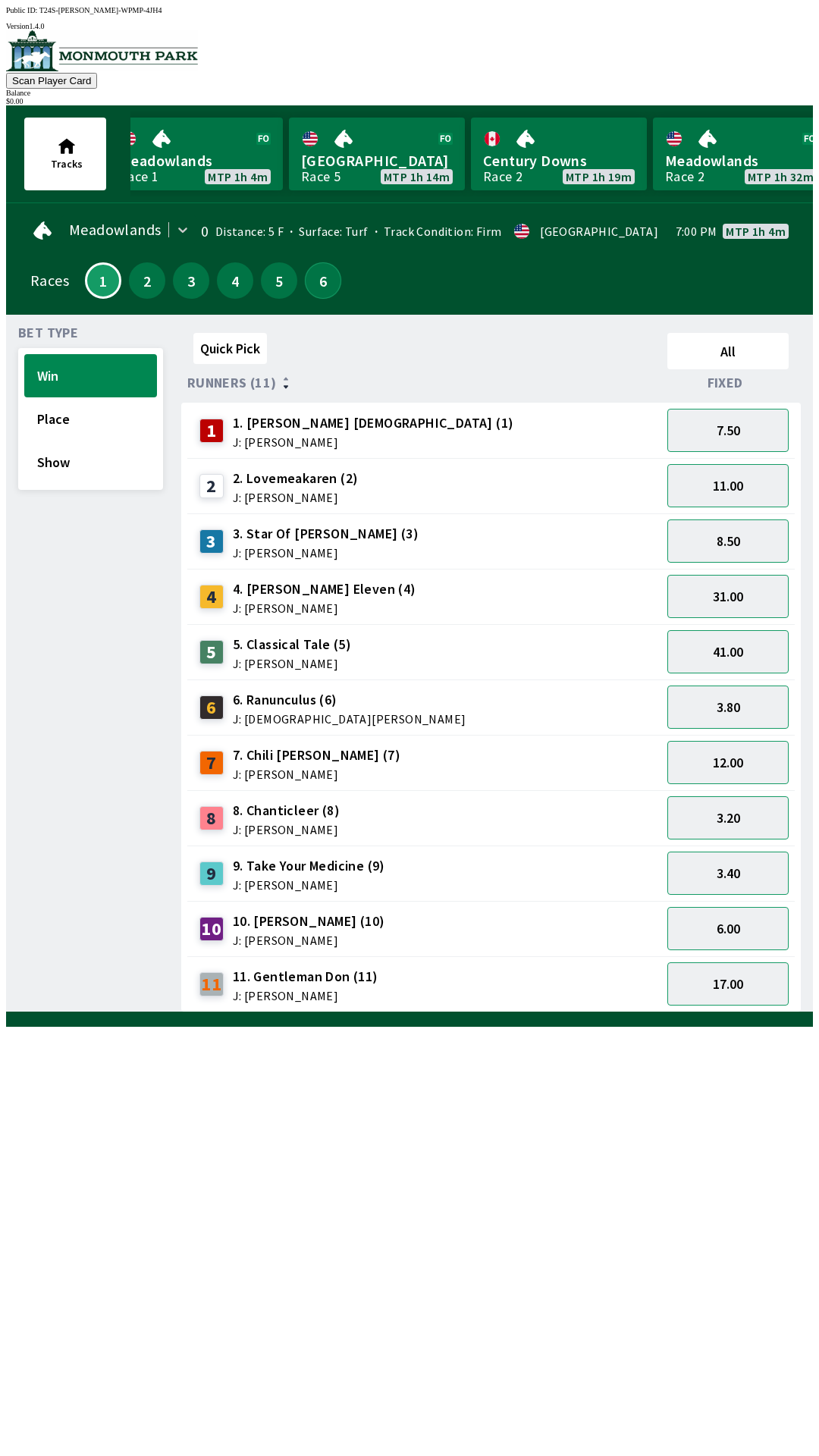
click at [313, 281] on button "6" at bounding box center [322, 280] width 37 height 37
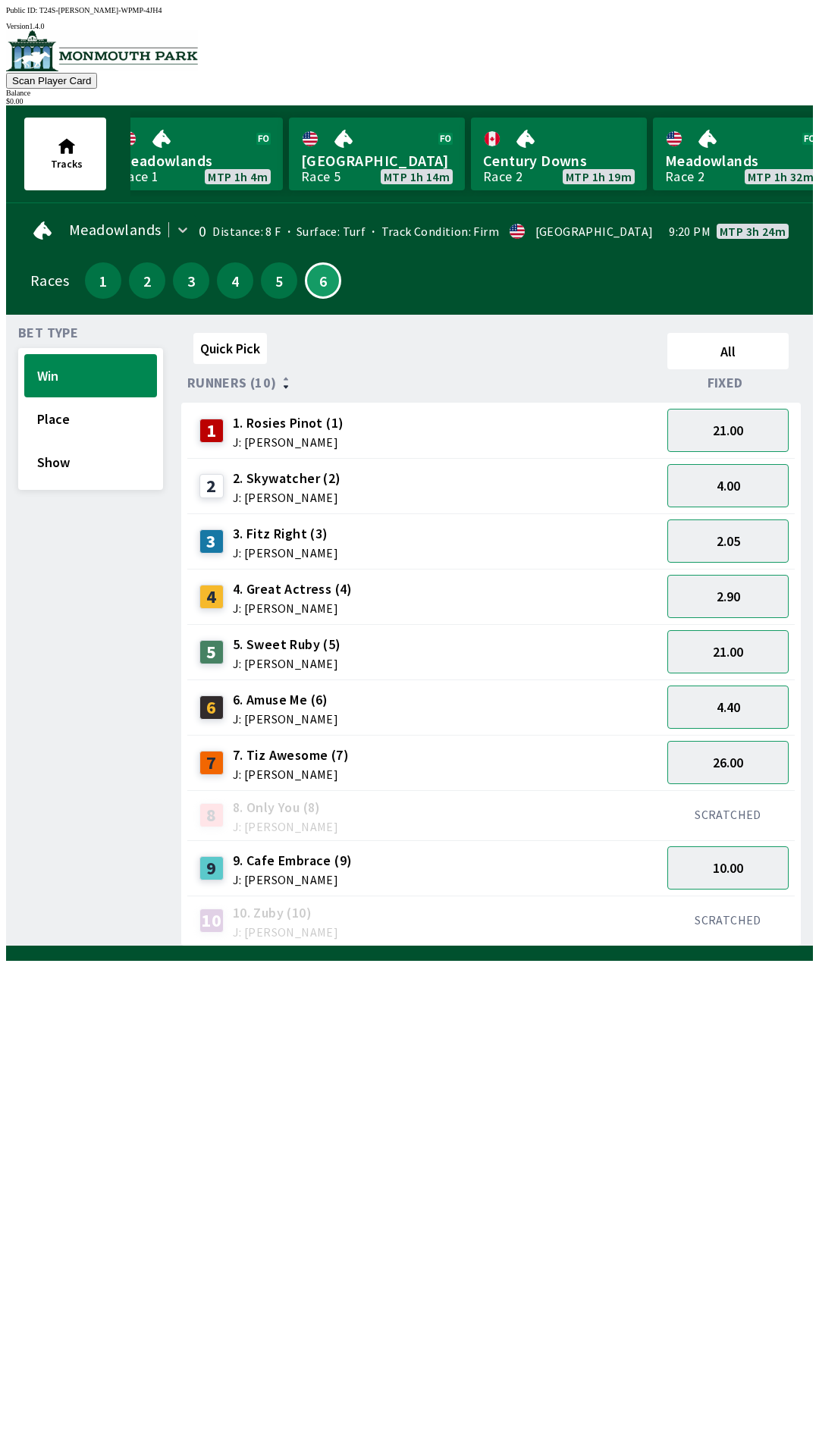
click at [270, 692] on span "6. Amuse Me (6)" at bounding box center [286, 700] width 105 height 20
